Goal: Task Accomplishment & Management: Use online tool/utility

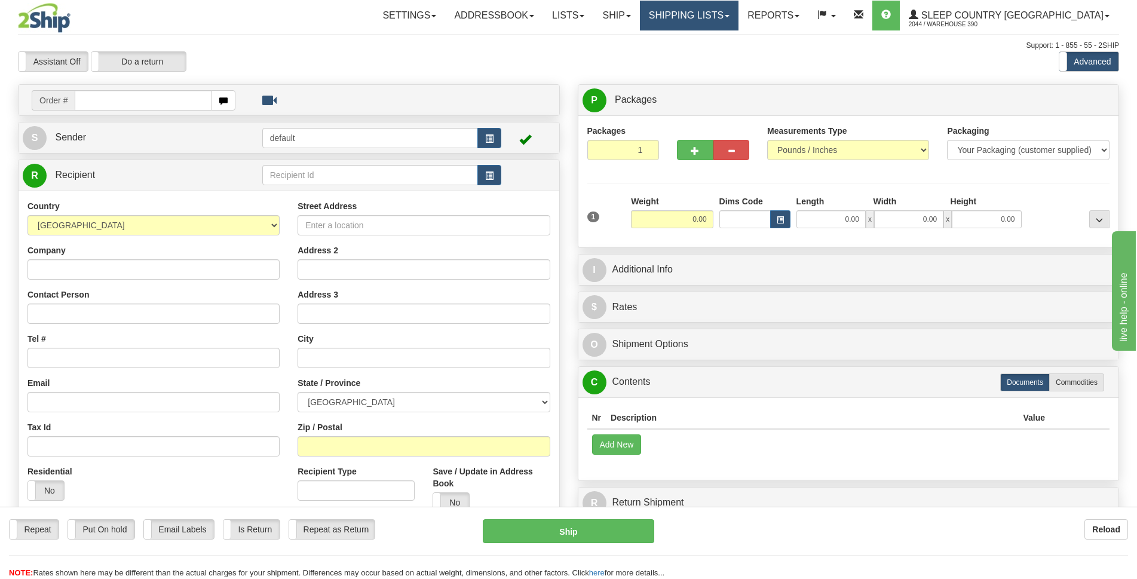
click at [738, 16] on link "Shipping lists" at bounding box center [689, 16] width 99 height 30
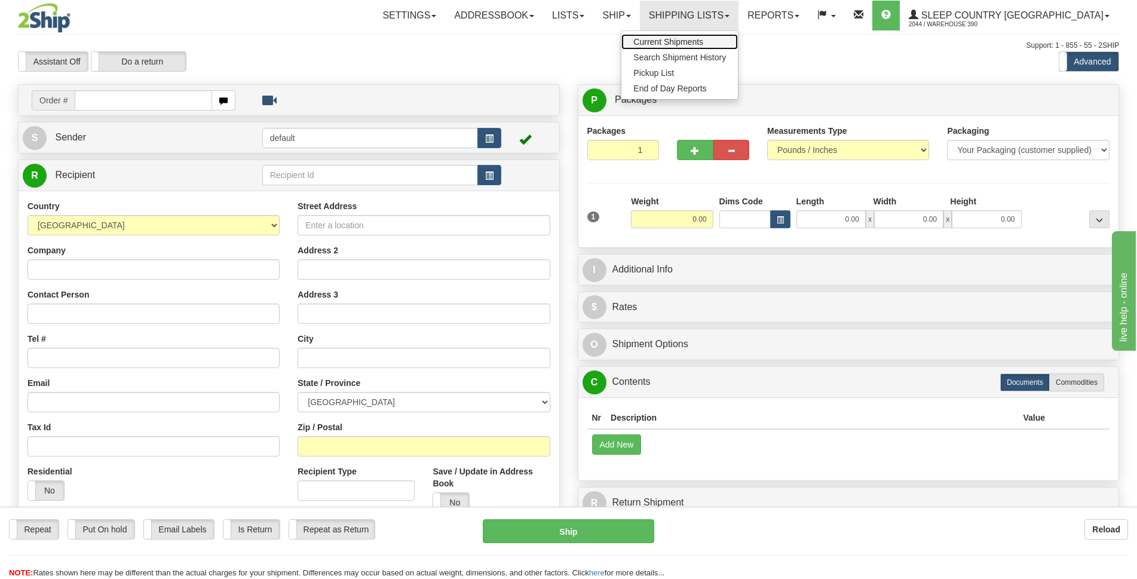
click at [703, 43] on span "Current Shipments" at bounding box center [668, 42] width 70 height 10
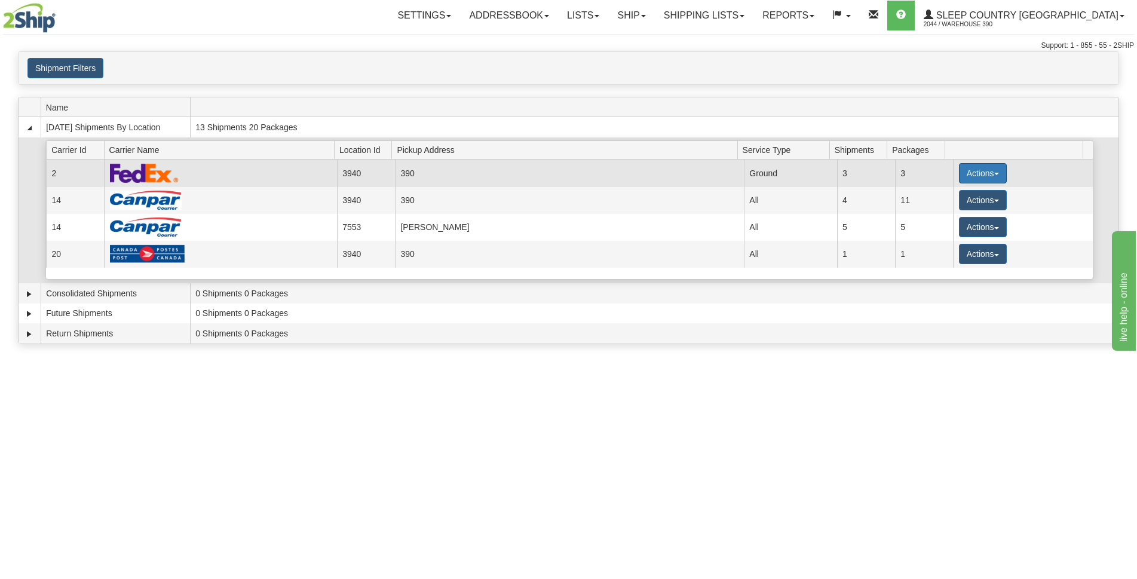
click at [991, 176] on button "Actions" at bounding box center [983, 173] width 48 height 20
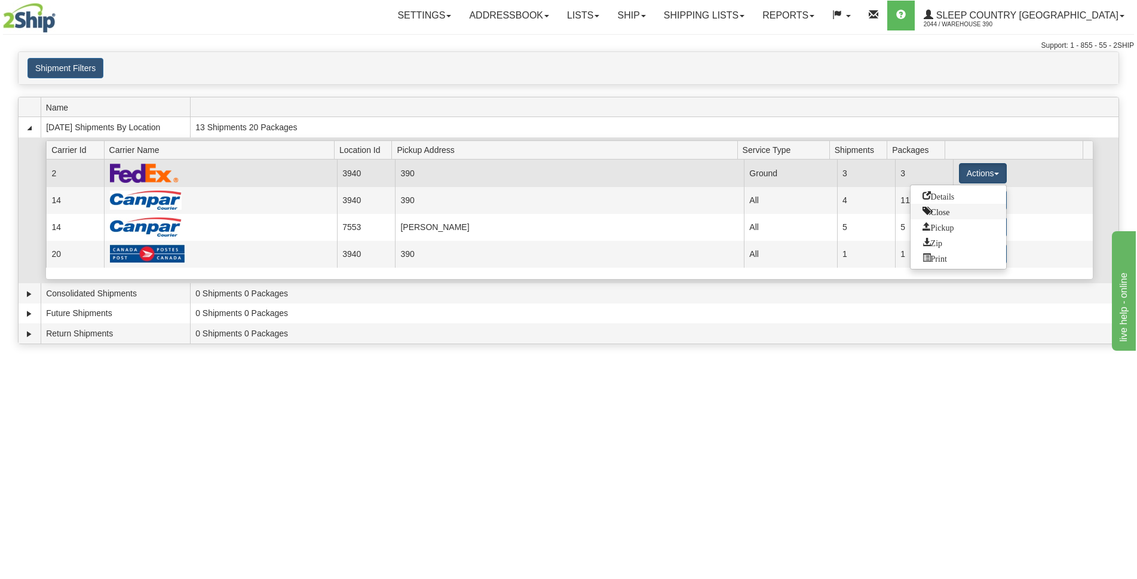
click at [931, 211] on span "Close" at bounding box center [935, 211] width 27 height 8
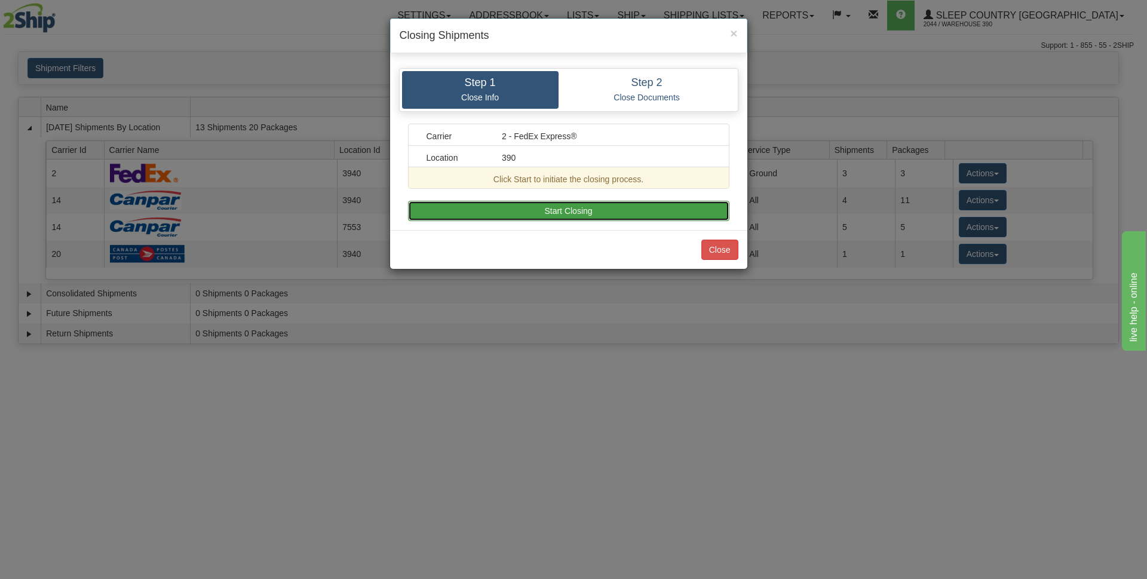
click at [671, 207] on button "Start Closing" at bounding box center [568, 211] width 321 height 20
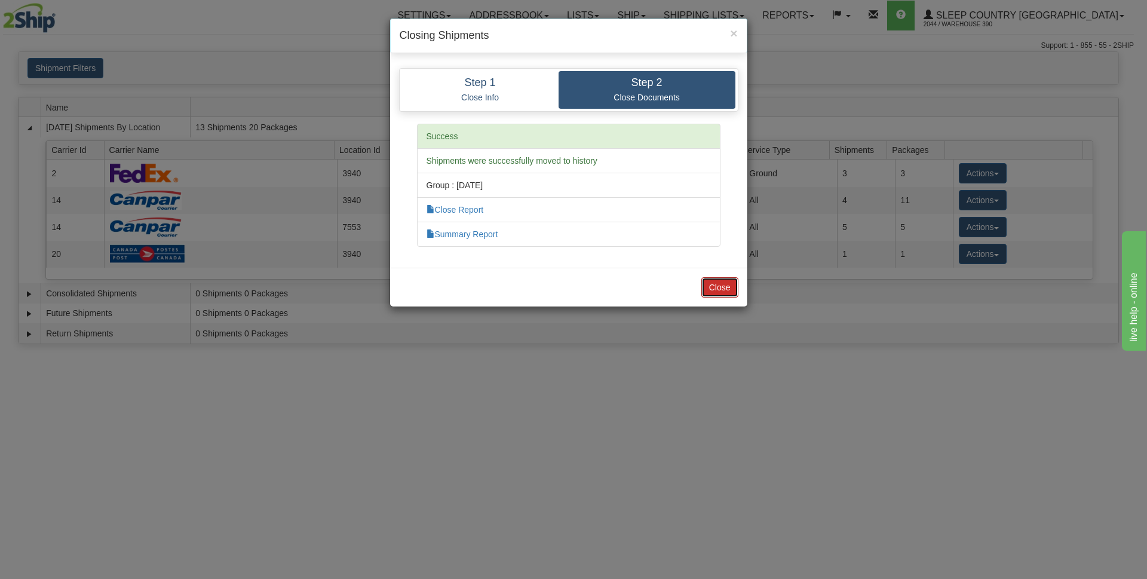
click at [721, 277] on button "Close" at bounding box center [719, 287] width 37 height 20
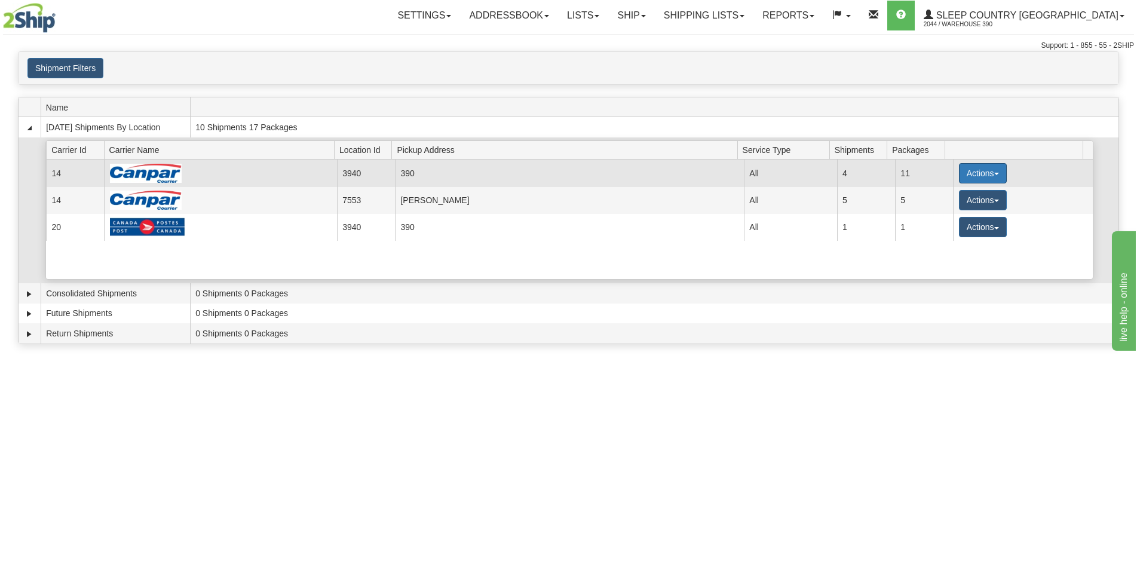
click at [987, 177] on button "Actions" at bounding box center [983, 173] width 48 height 20
click at [939, 213] on span "Close" at bounding box center [935, 211] width 27 height 8
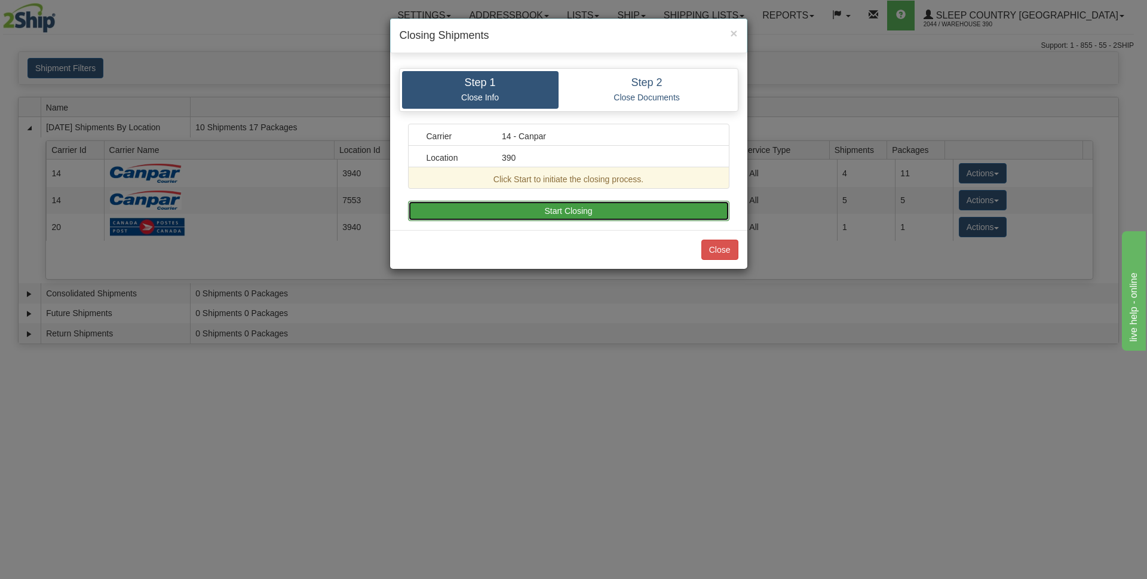
click at [629, 206] on button "Start Closing" at bounding box center [568, 211] width 321 height 20
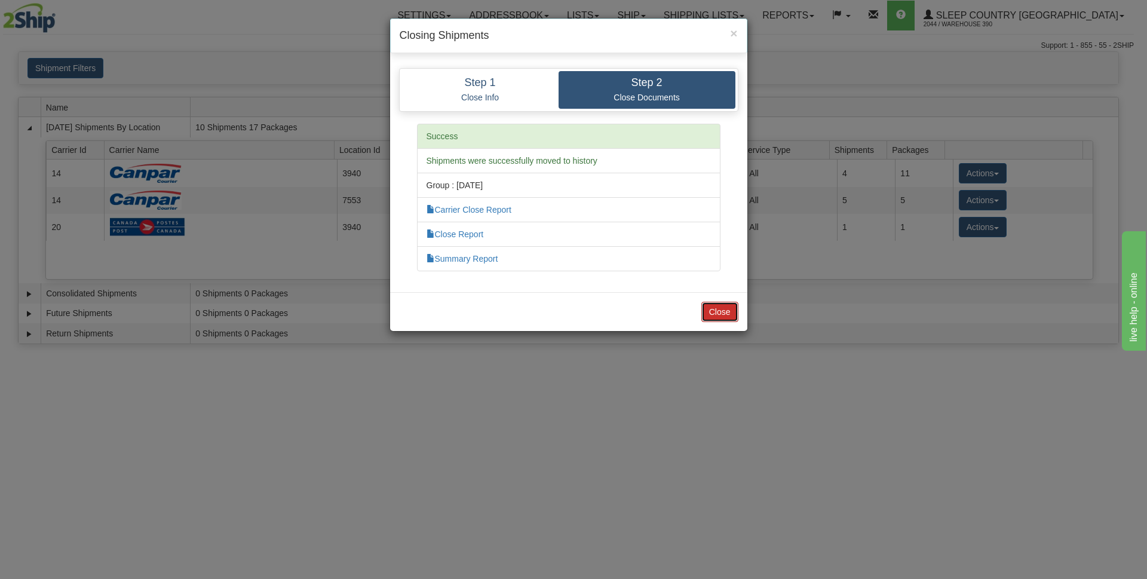
click at [722, 310] on button "Close" at bounding box center [719, 312] width 37 height 20
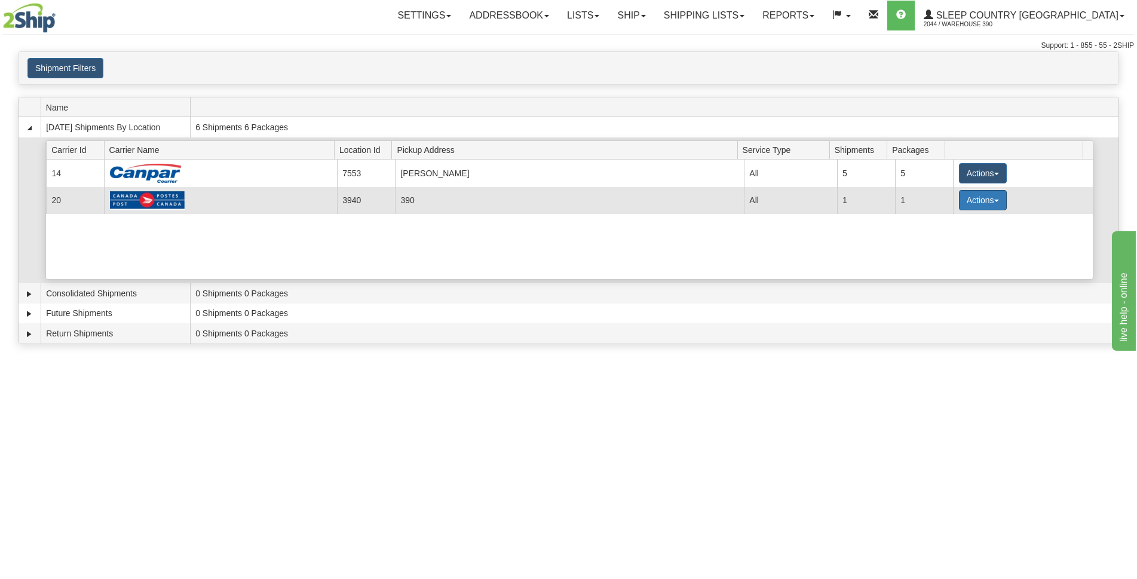
click at [992, 198] on button "Actions" at bounding box center [983, 200] width 48 height 20
click at [933, 241] on span "Close" at bounding box center [935, 238] width 27 height 8
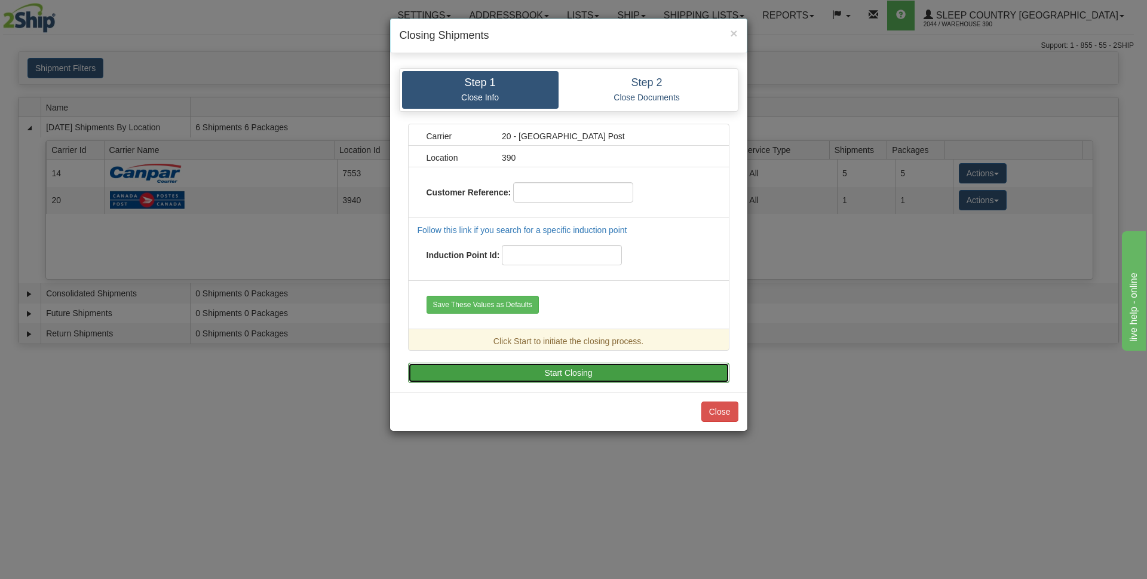
click at [552, 378] on button "Start Closing" at bounding box center [568, 373] width 321 height 20
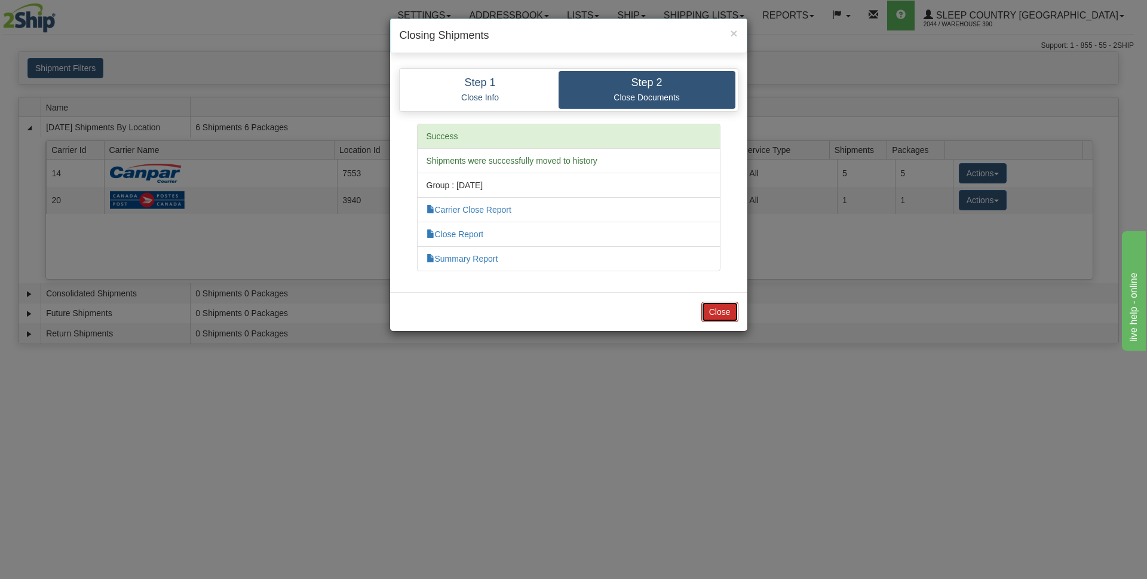
click at [725, 307] on button "Close" at bounding box center [719, 312] width 37 height 20
